Goal: Communication & Community: Answer question/provide support

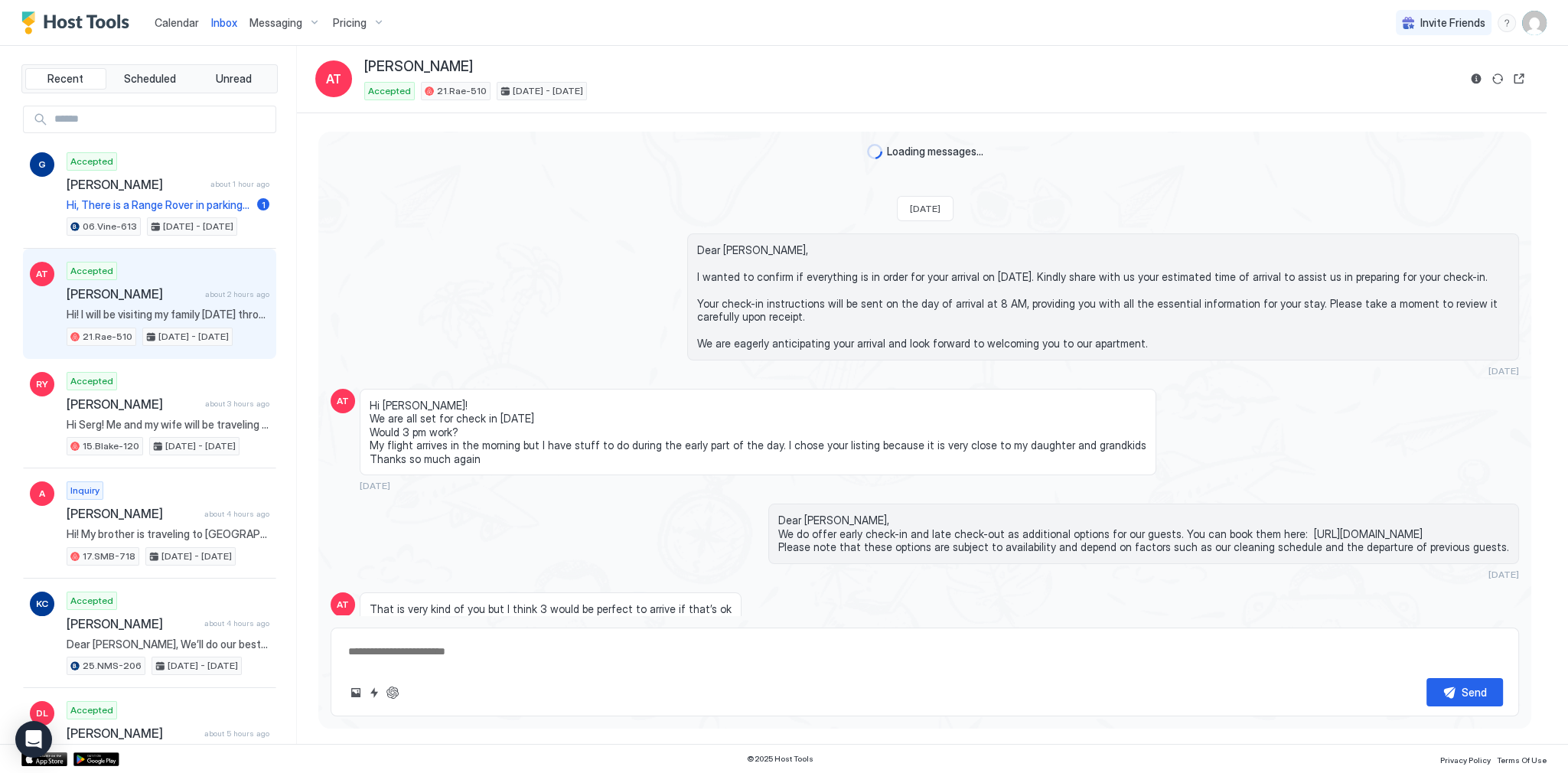
scroll to position [5167, 0]
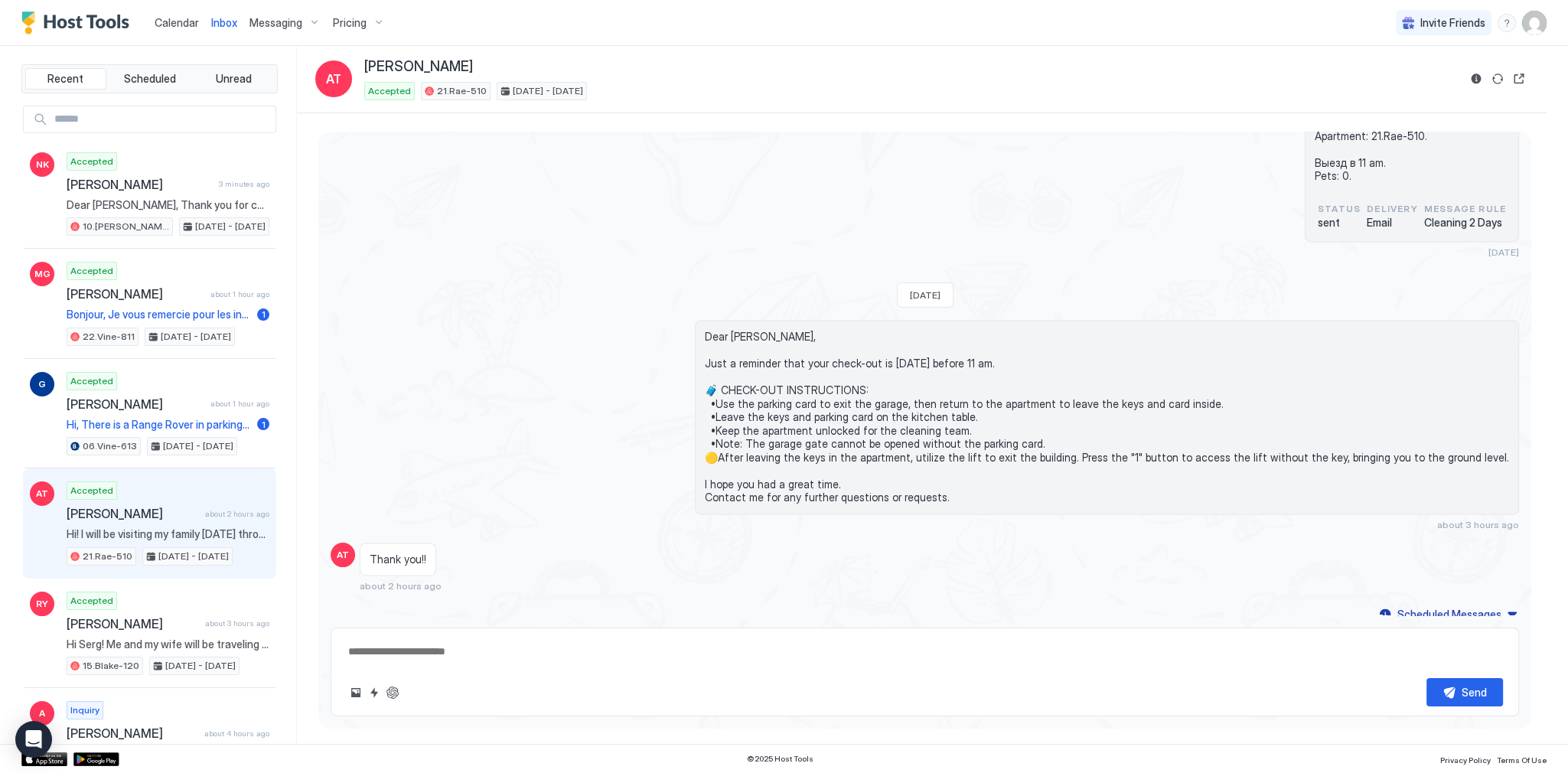
scroll to position [2975, 0]
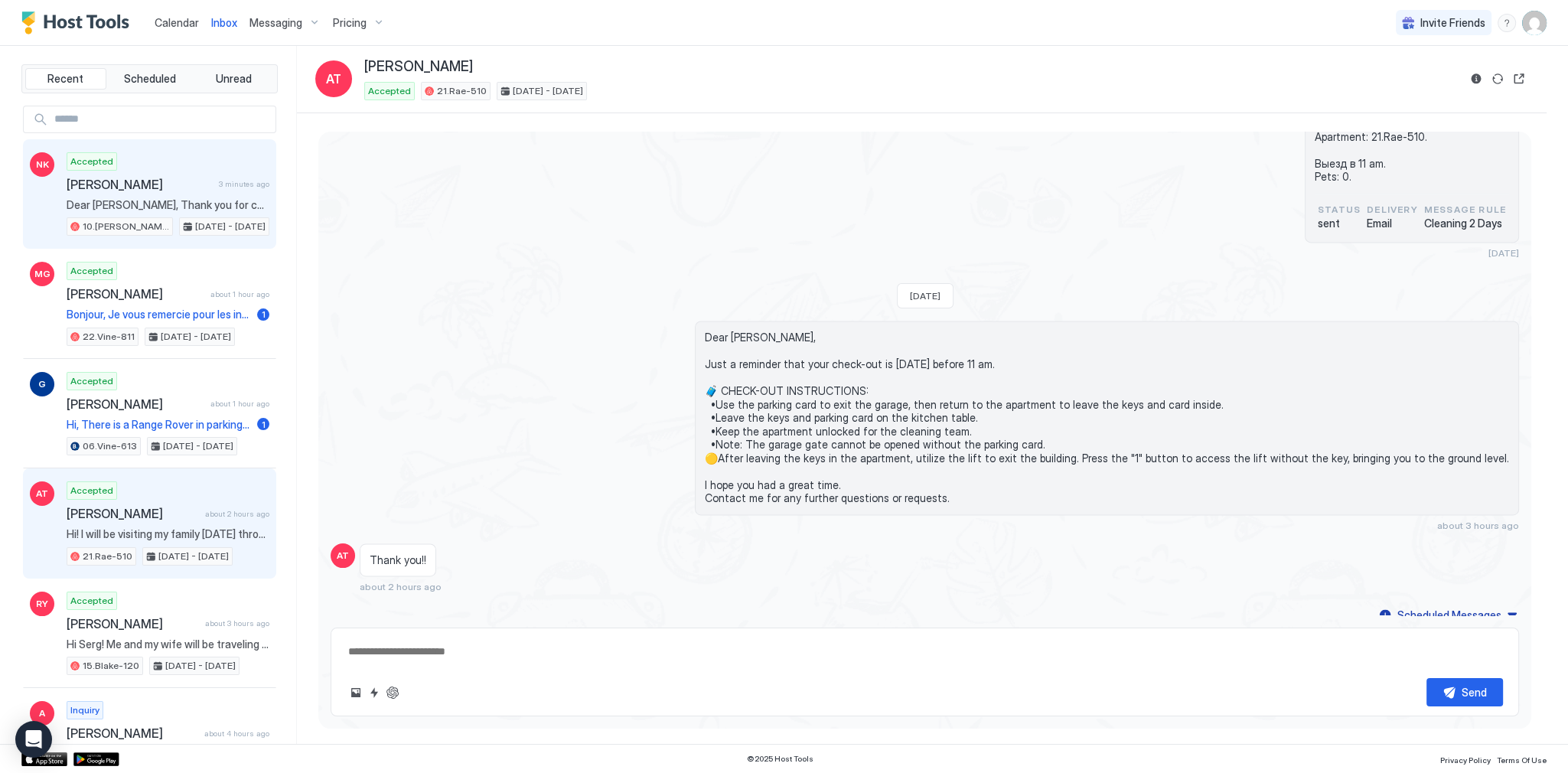
click at [204, 198] on span "Dear [PERSON_NAME], Thank you for choosing to stay at our apartment. 📅 I’d like…" at bounding box center [168, 205] width 203 height 14
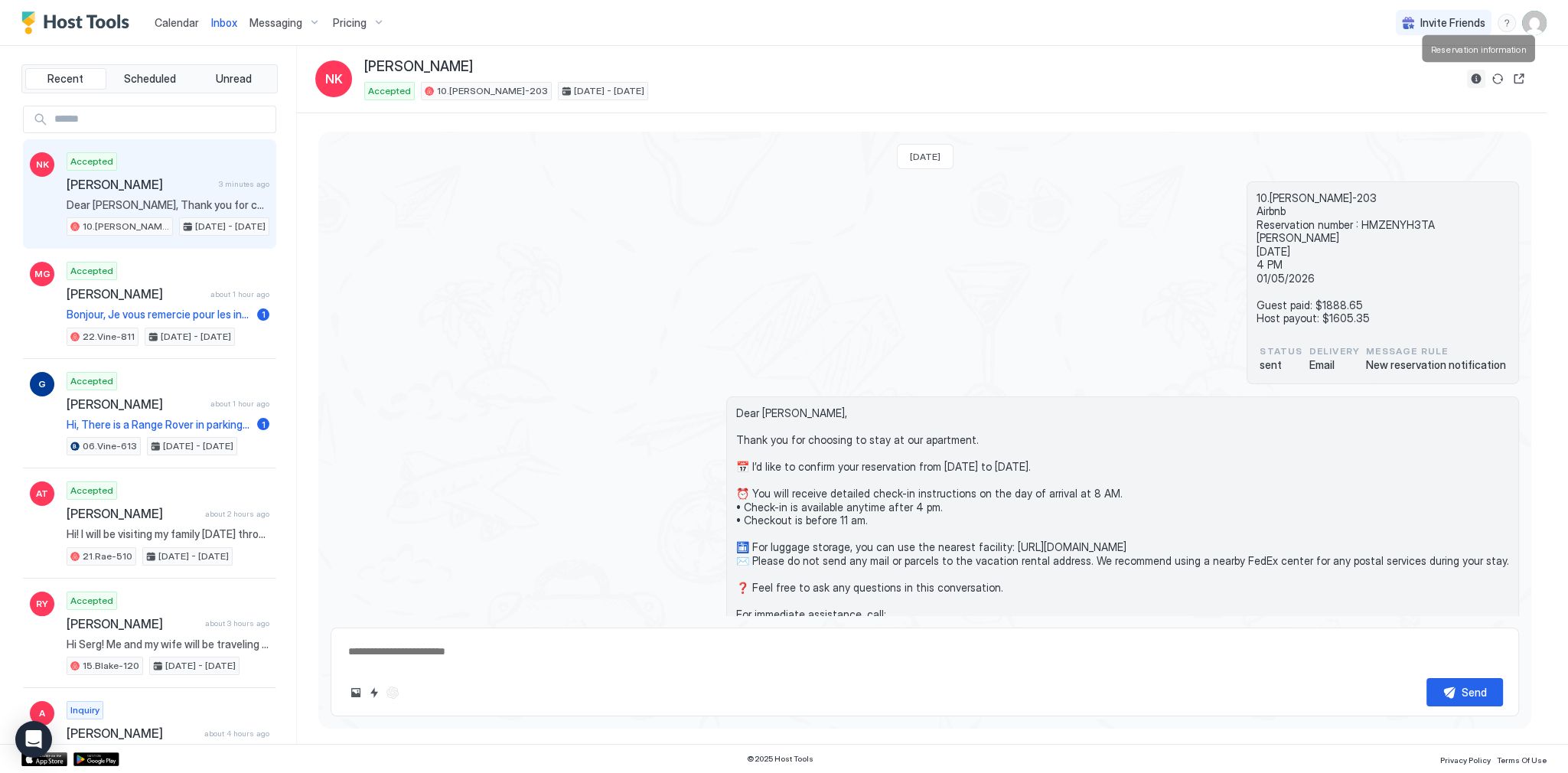
click at [1475, 79] on button "Reservation information" at bounding box center [1476, 79] width 18 height 18
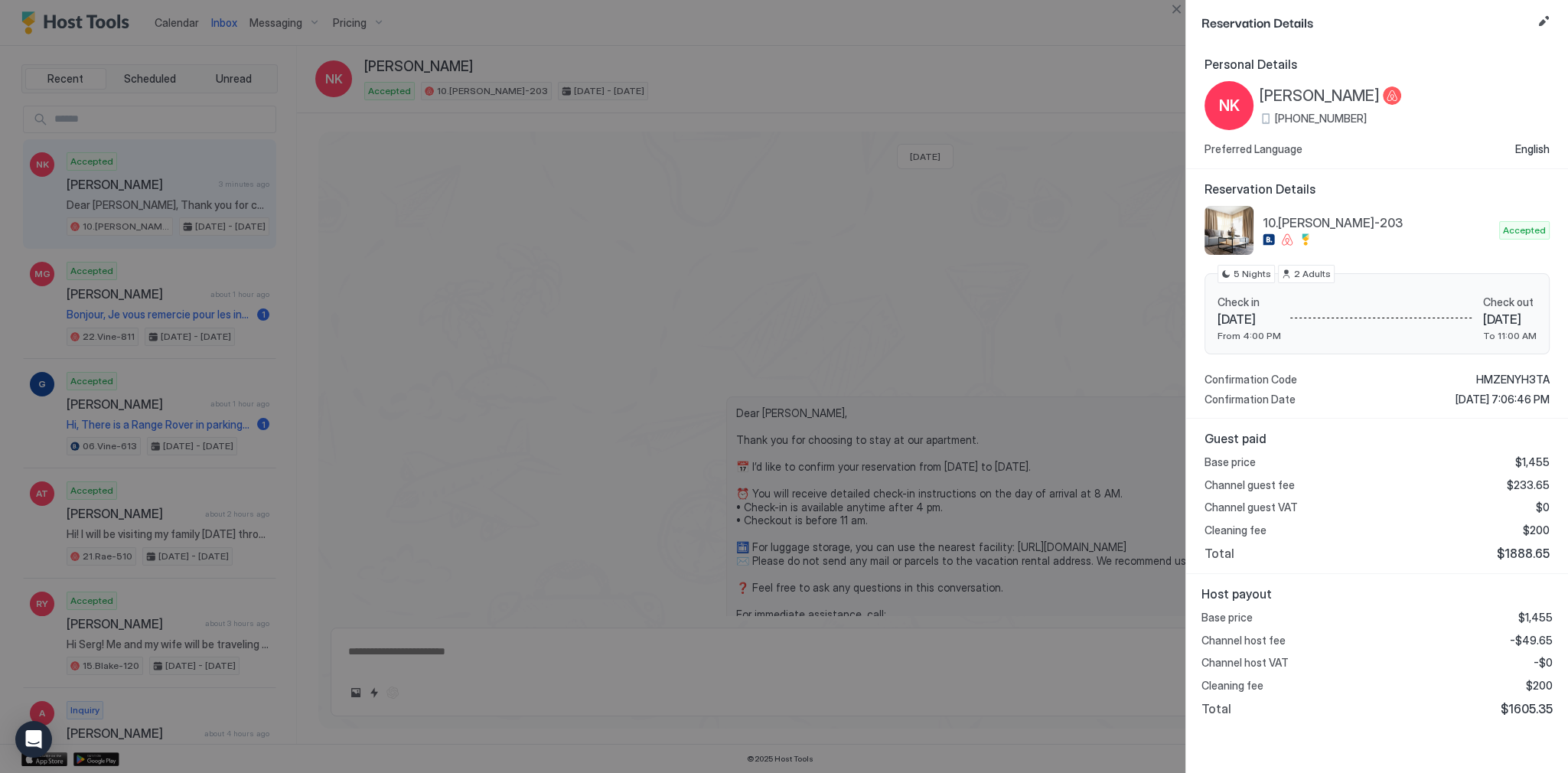
click at [1027, 326] on div at bounding box center [784, 386] width 1568 height 773
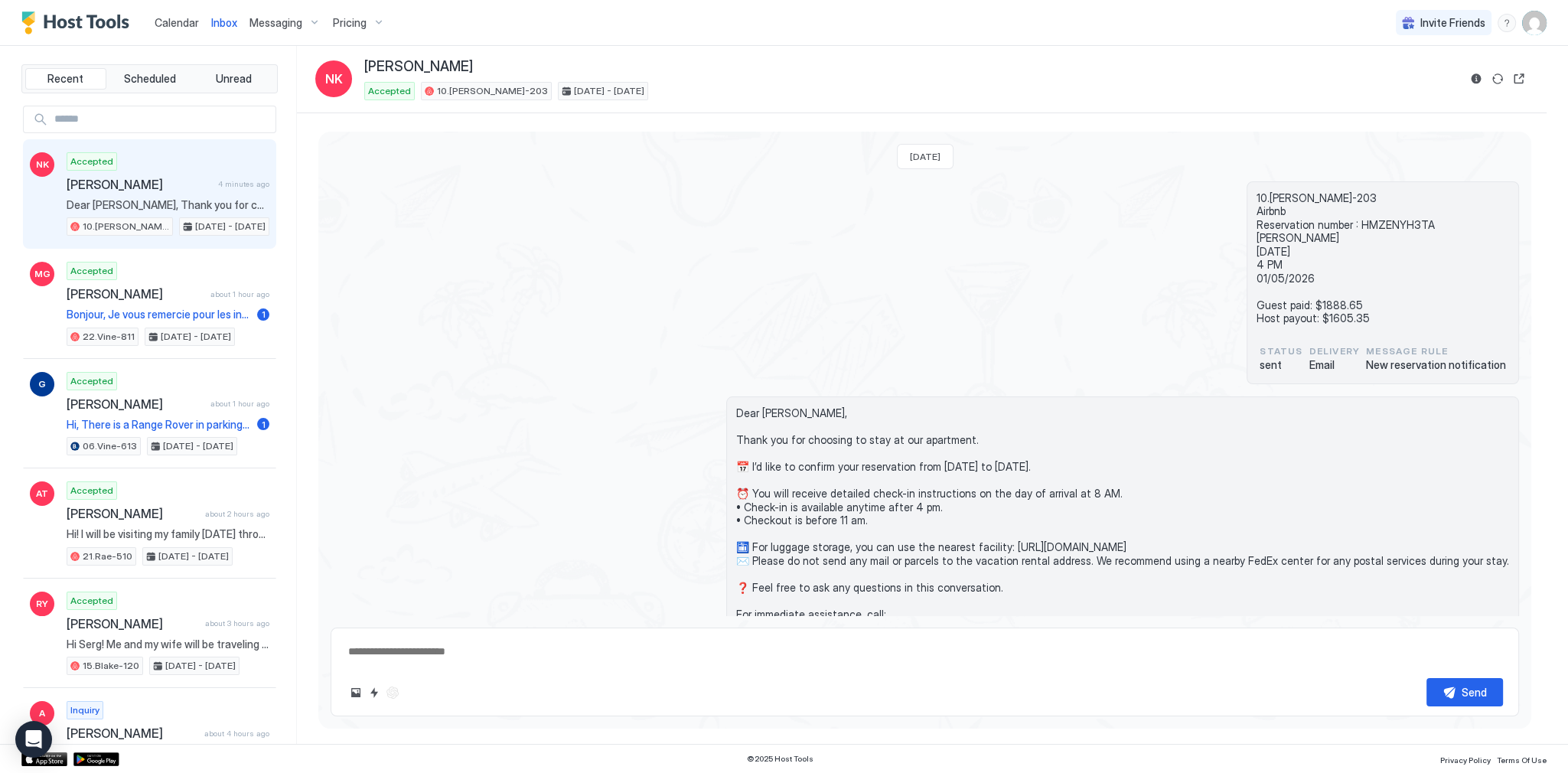
click at [957, 204] on div "10.Shelton-203 Airbnb Reservation number : HMZENYH3TA Nicole Kelly 12/31/2025 4…" at bounding box center [924, 283] width 1188 height 203
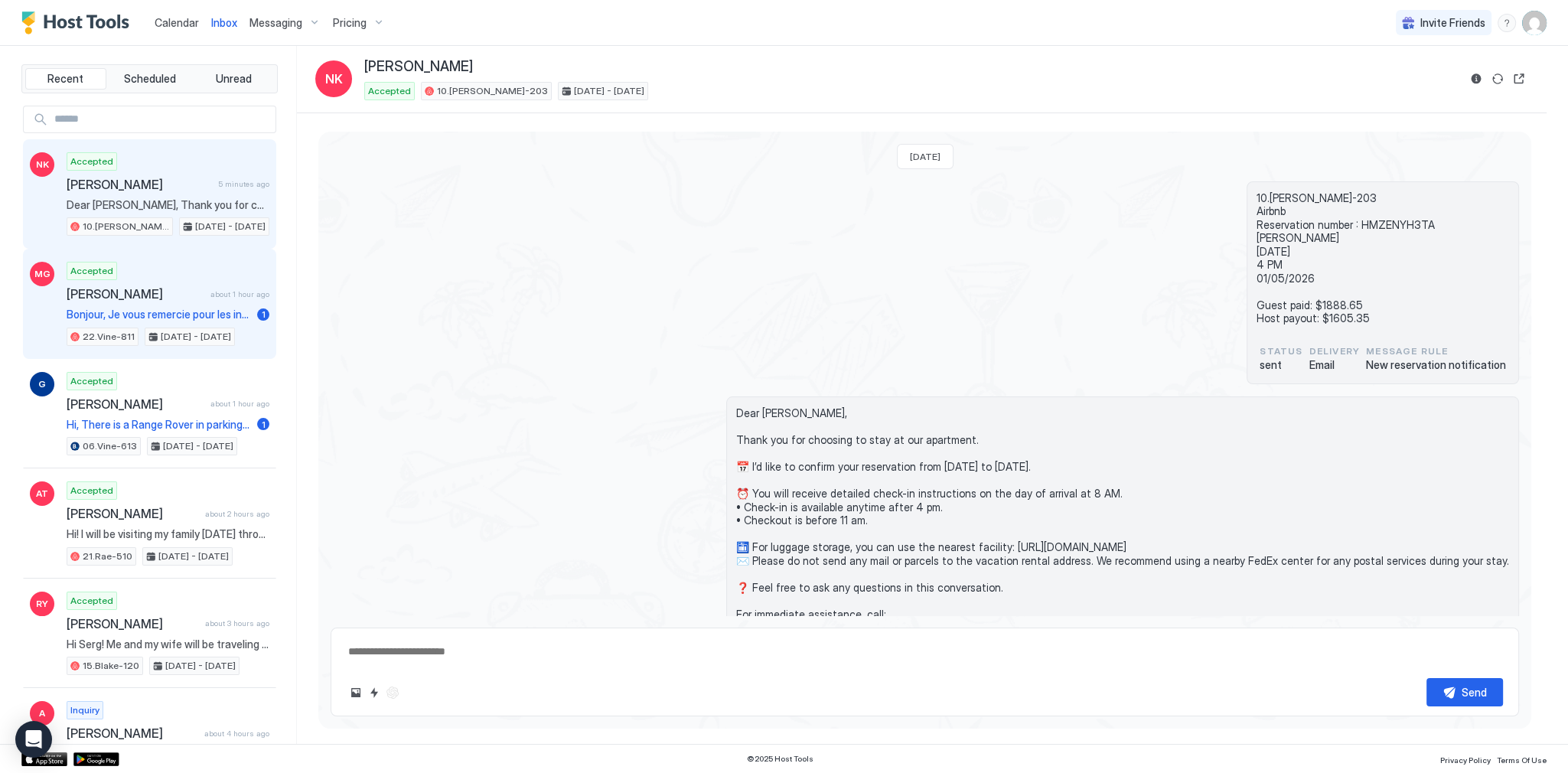
scroll to position [15, 0]
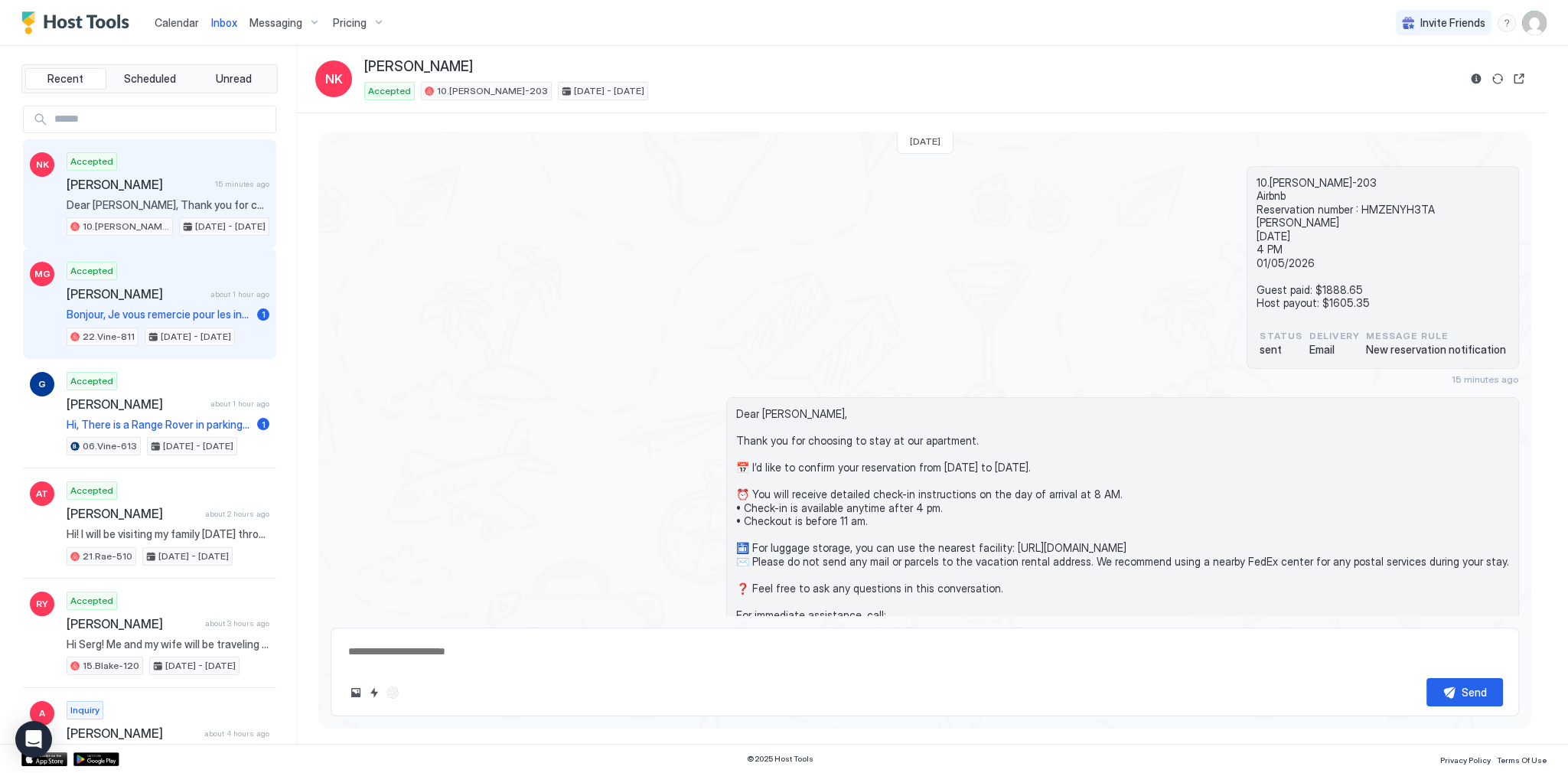
type textarea "*"
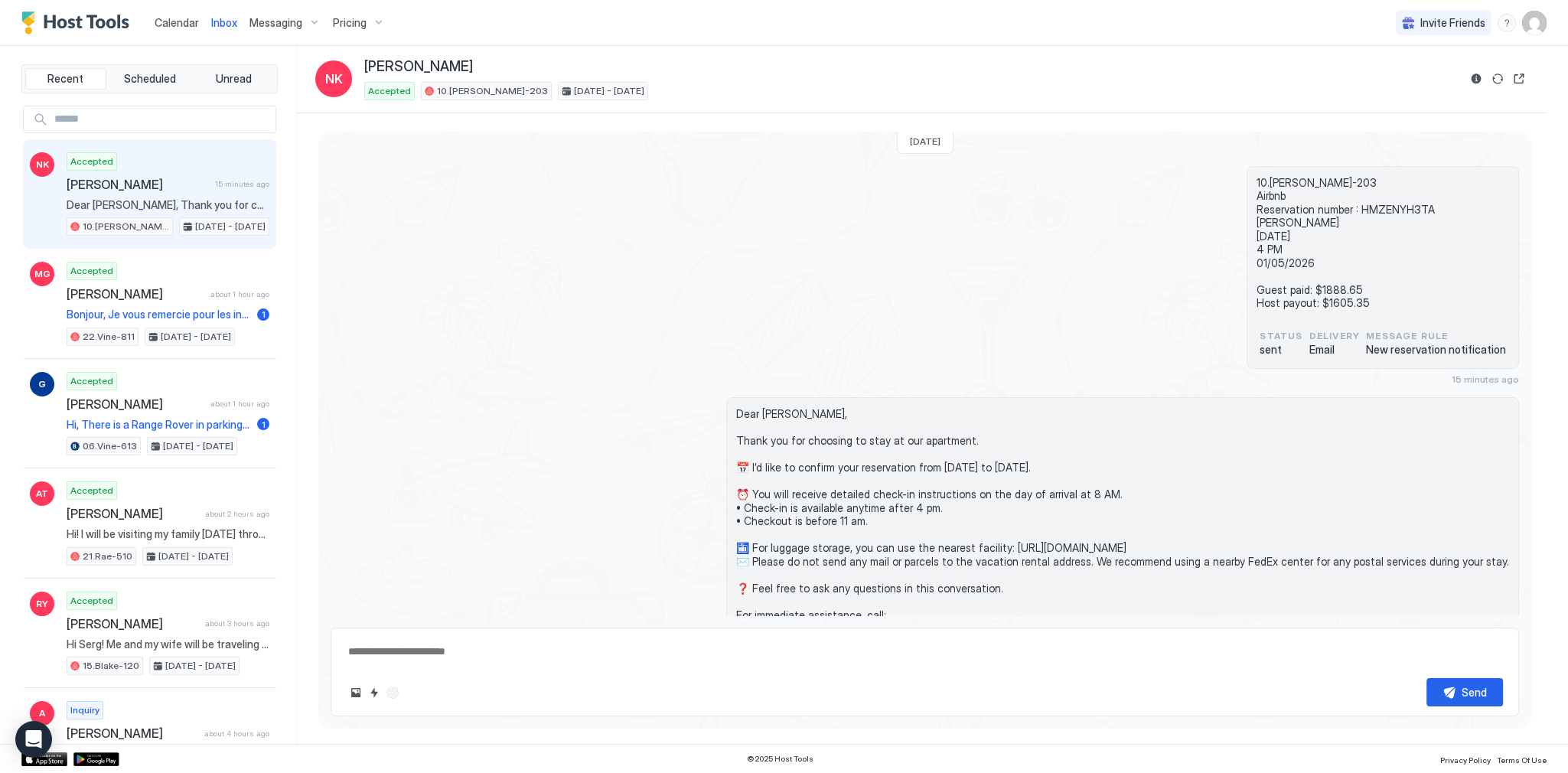
click at [922, 420] on span "Dear [PERSON_NAME], Thank you for choosing to stay at our apartment. 📅 I’d like…" at bounding box center [1123, 541] width 773 height 268
click at [1059, 306] on div "10.Shelton-203 Airbnb Reservation number : HMZENYH3TA Nicole Kelly 12/31/2025 4…" at bounding box center [924, 276] width 1188 height 219
click at [1065, 287] on div "10.Shelton-203 Airbnb Reservation number : HMZENYH3TA Nicole Kelly 12/31/2025 4…" at bounding box center [924, 276] width 1188 height 219
click at [882, 336] on div "10.Shelton-203 Airbnb Reservation number : HMZENYH3TA Nicole Kelly 12/31/2025 4…" at bounding box center [924, 276] width 1188 height 219
click at [914, 319] on div "10.Shelton-203 Airbnb Reservation number : HMZENYH3TA Nicole Kelly 12/31/2025 4…" at bounding box center [924, 276] width 1188 height 219
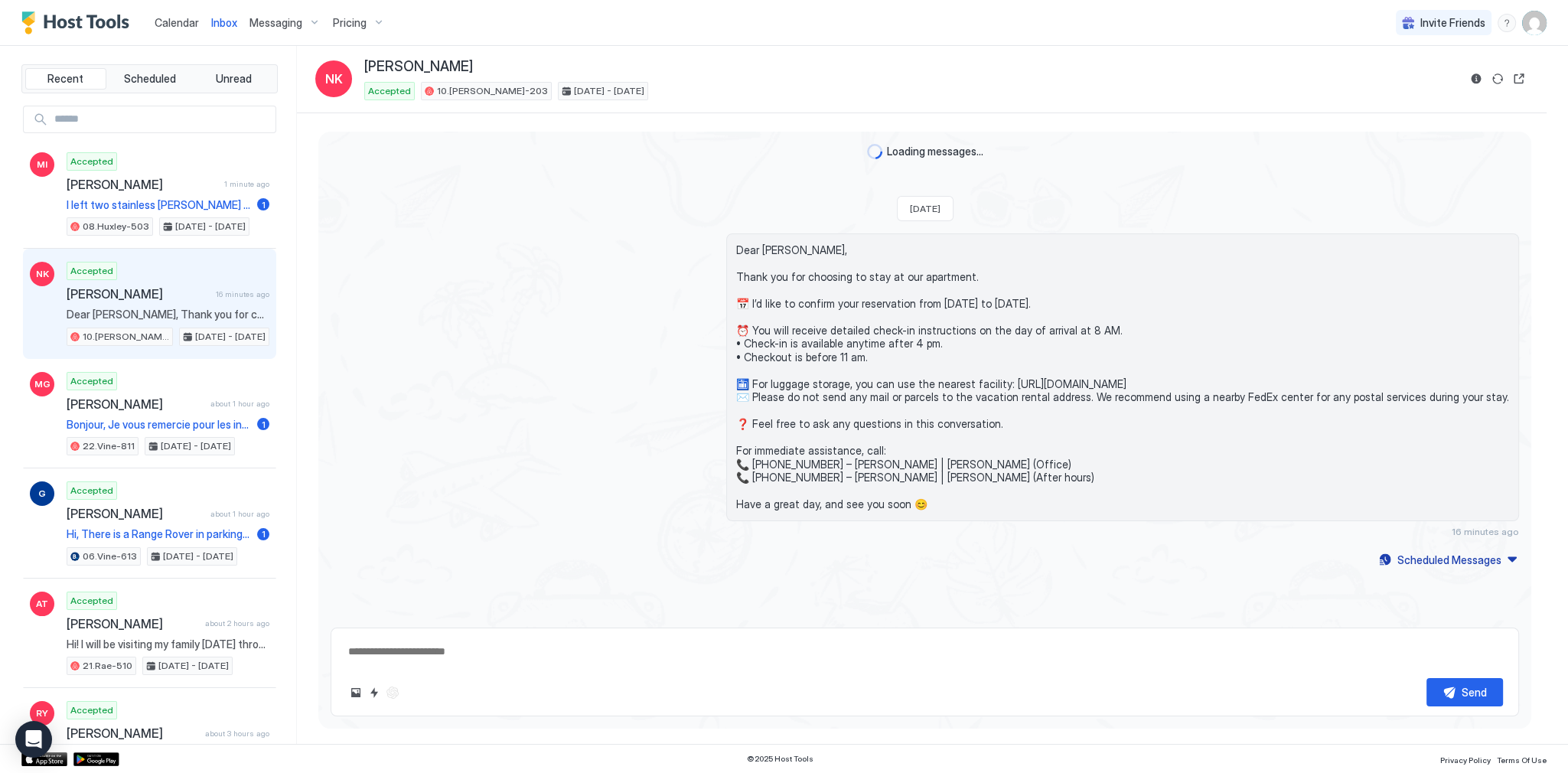
type textarea "*"
